Goal: Task Accomplishment & Management: Use online tool/utility

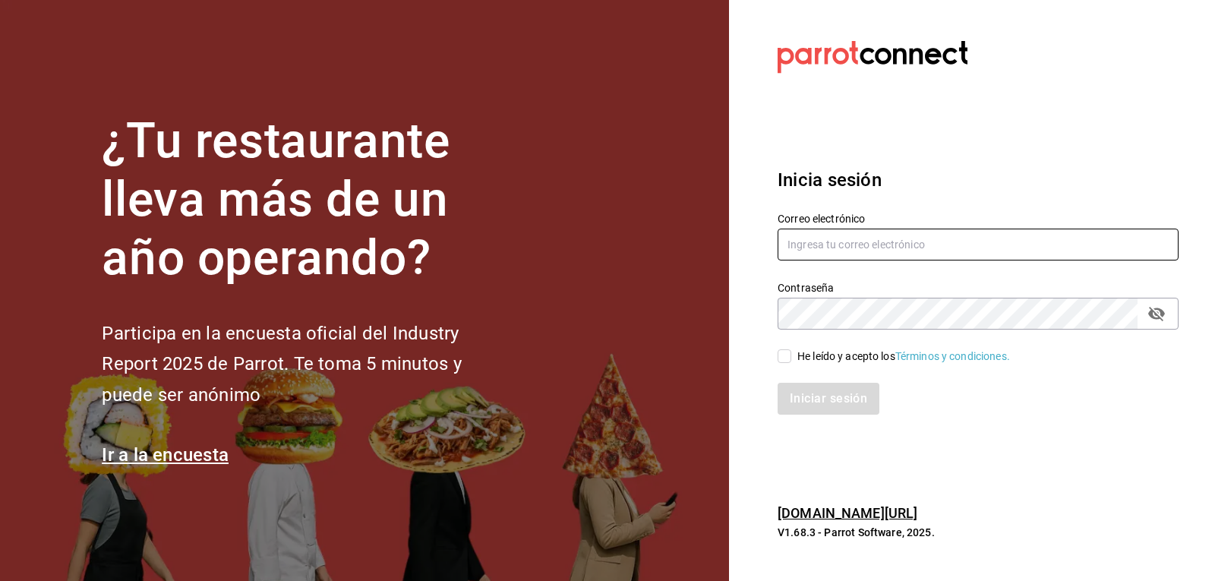
type input "[EMAIL_ADDRESS][DOMAIN_NAME]"
click at [794, 399] on div "Iniciar sesión" at bounding box center [978, 399] width 401 height 32
click at [795, 410] on div "Iniciar sesión" at bounding box center [978, 399] width 401 height 32
click at [814, 352] on div "He leído y acepto los Términos y condiciones." at bounding box center [904, 357] width 213 height 16
click at [792, 352] on input "He leído y acepto los Términos y condiciones." at bounding box center [785, 356] width 14 height 14
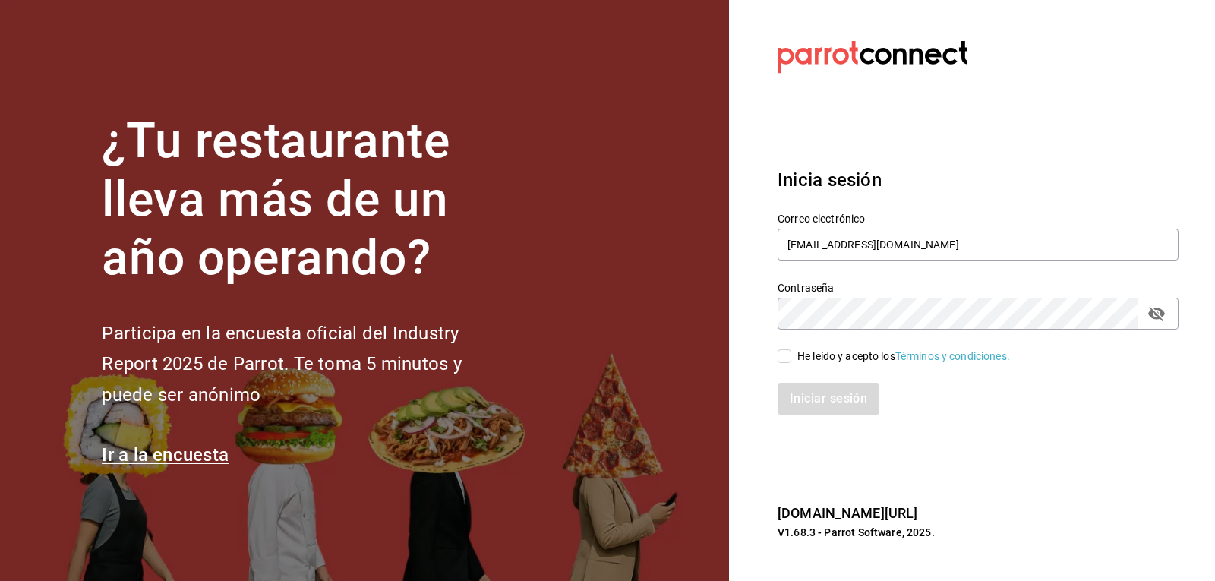
checkbox input "true"
click at [814, 396] on button "Iniciar sesión" at bounding box center [829, 399] width 103 height 32
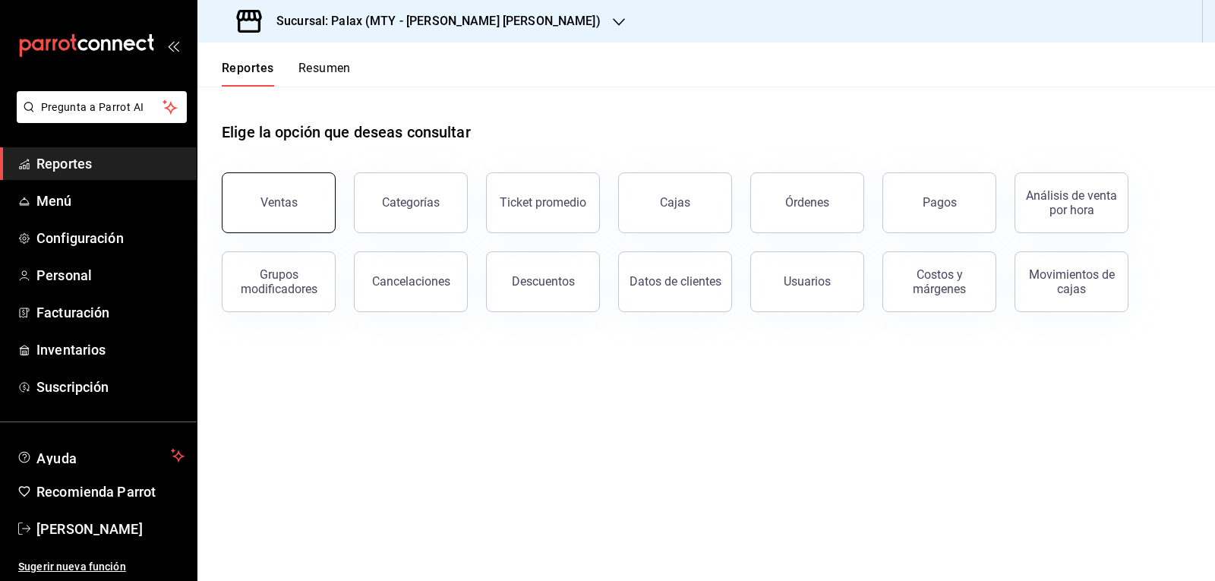
click at [134, 164] on span "Reportes" at bounding box center [110, 163] width 148 height 21
click at [292, 204] on div "Ventas" at bounding box center [279, 202] width 37 height 14
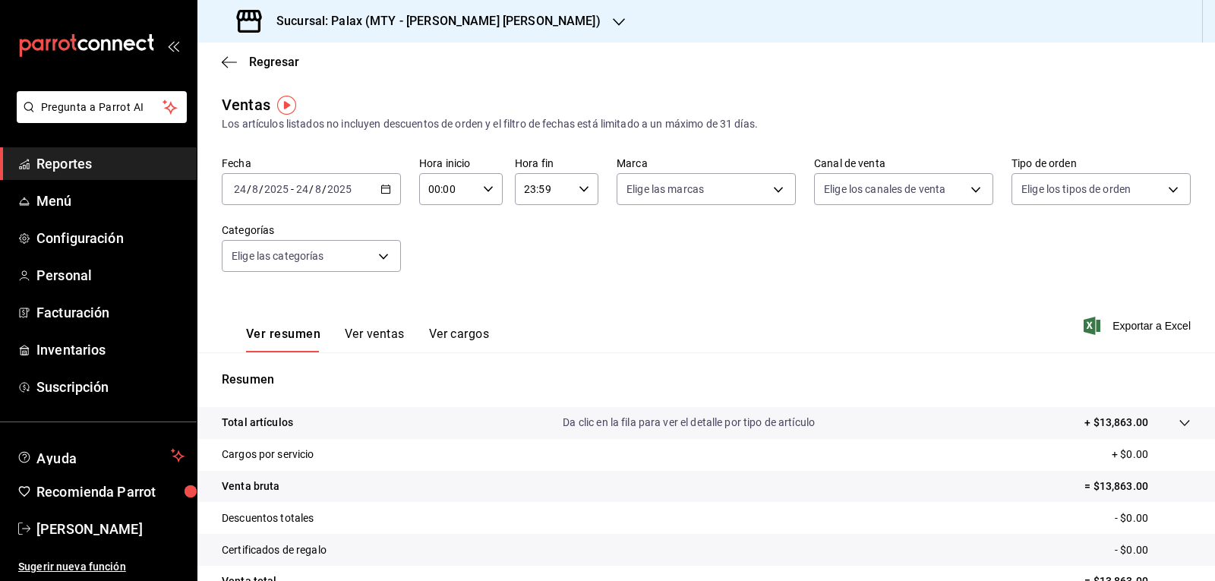
click at [485, 187] on icon "button" at bounding box center [488, 189] width 11 height 11
click at [437, 253] on span "07" at bounding box center [437, 255] width 17 height 12
type input "07:00"
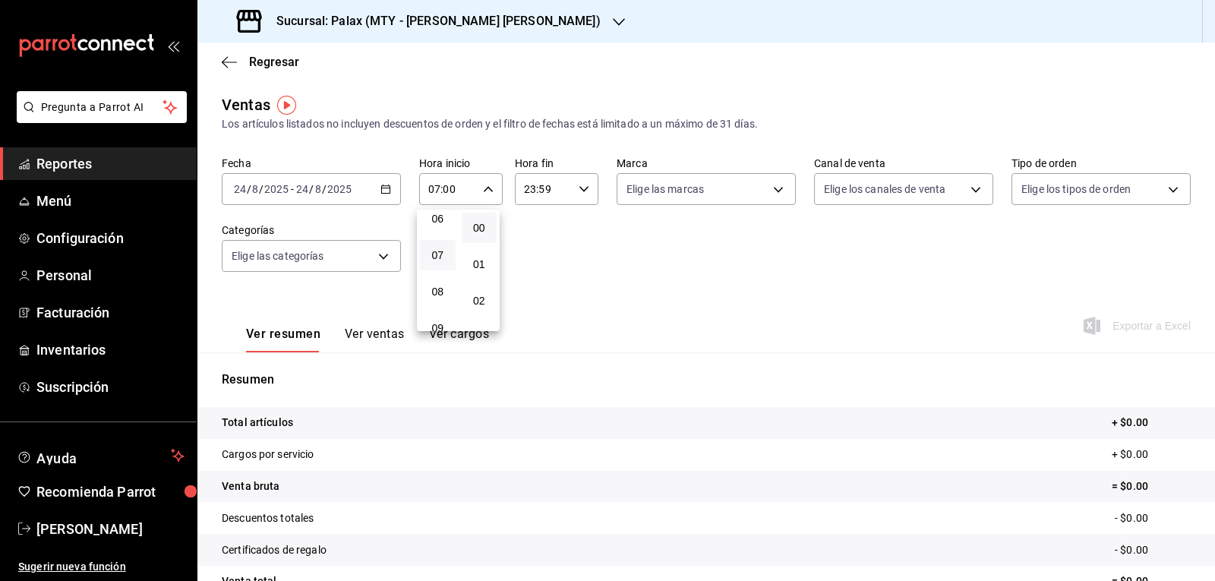
click at [387, 190] on div at bounding box center [607, 290] width 1215 height 581
click at [386, 194] on \(Stroke\) "button" at bounding box center [385, 189] width 9 height 8
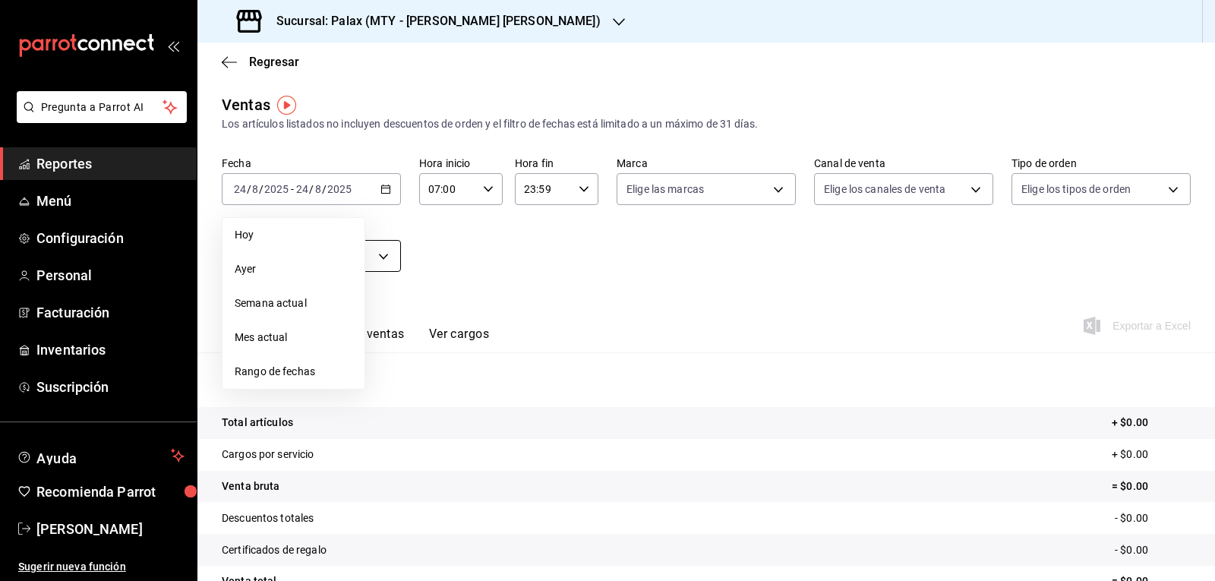
click at [287, 270] on span "Ayer" at bounding box center [294, 269] width 118 height 16
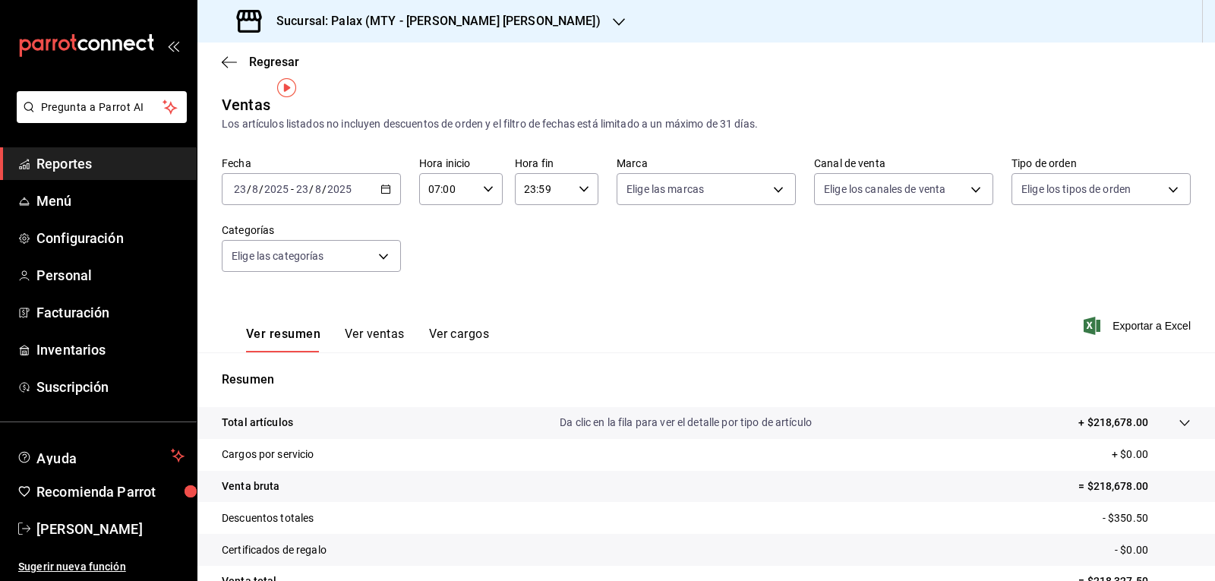
scroll to position [76, 0]
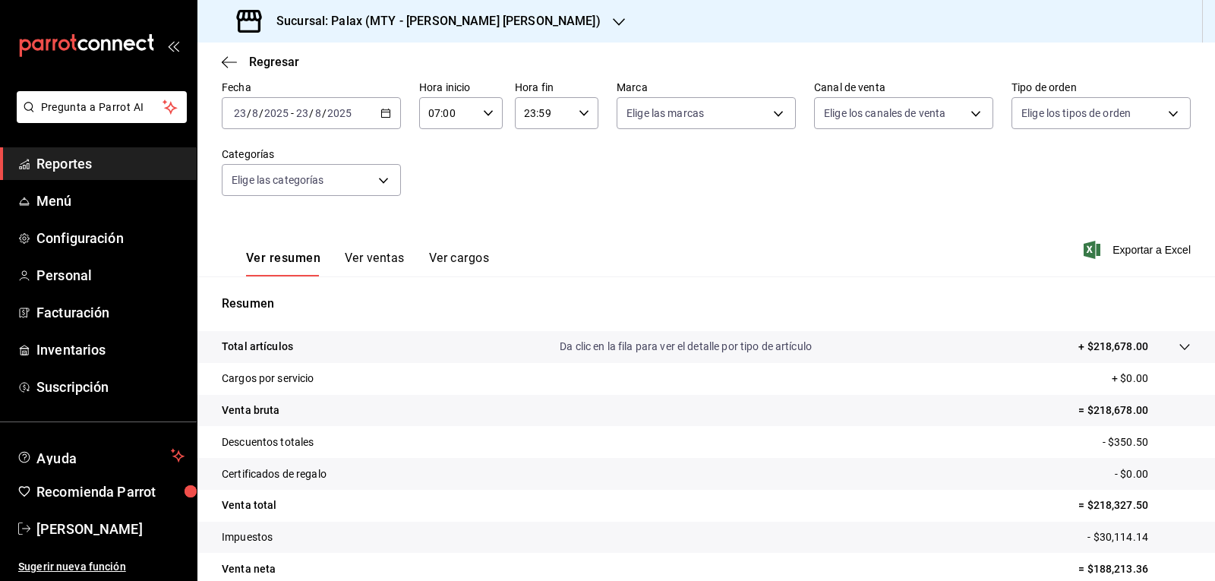
click at [613, 22] on icon "button" at bounding box center [619, 22] width 12 height 12
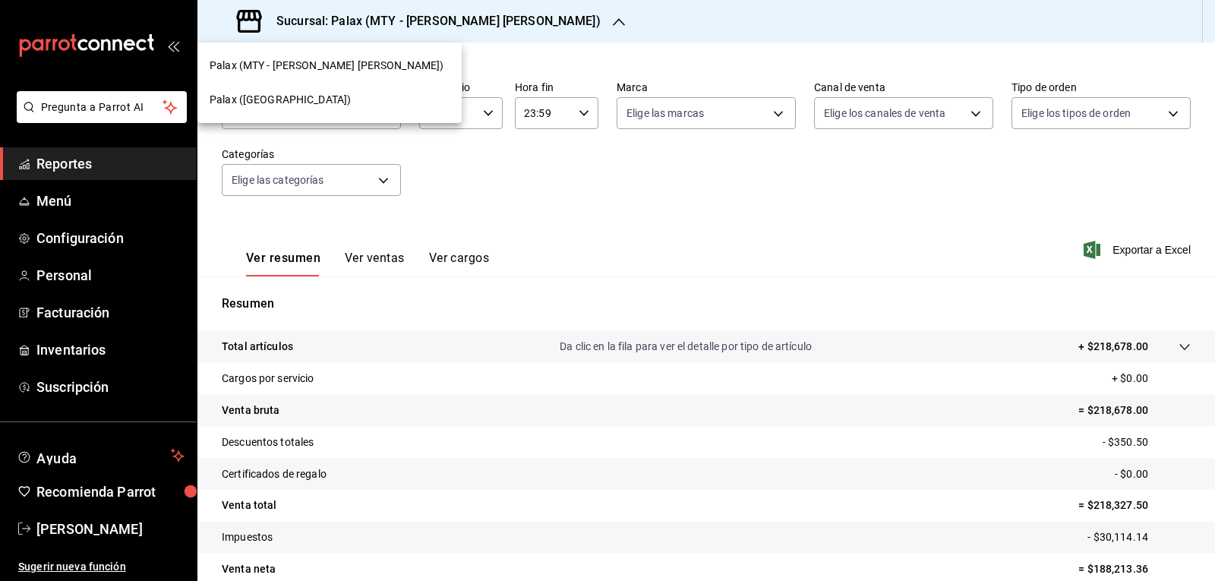
click at [286, 101] on span "Palax (Guadalupe)" at bounding box center [280, 100] width 141 height 16
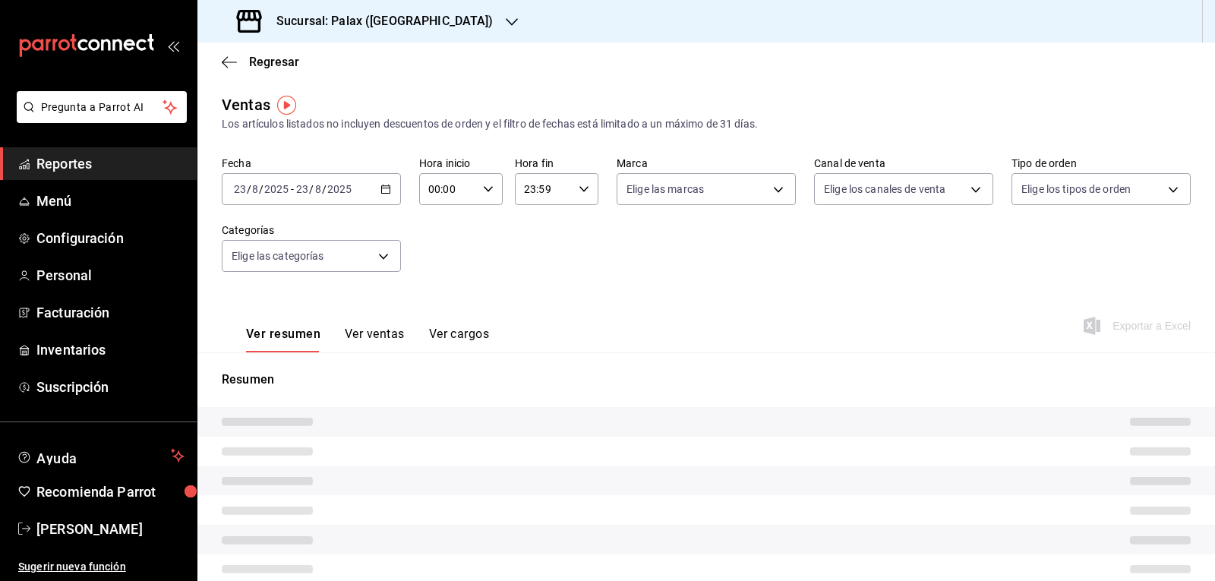
type input "07:00"
